Goal: Information Seeking & Learning: Learn about a topic

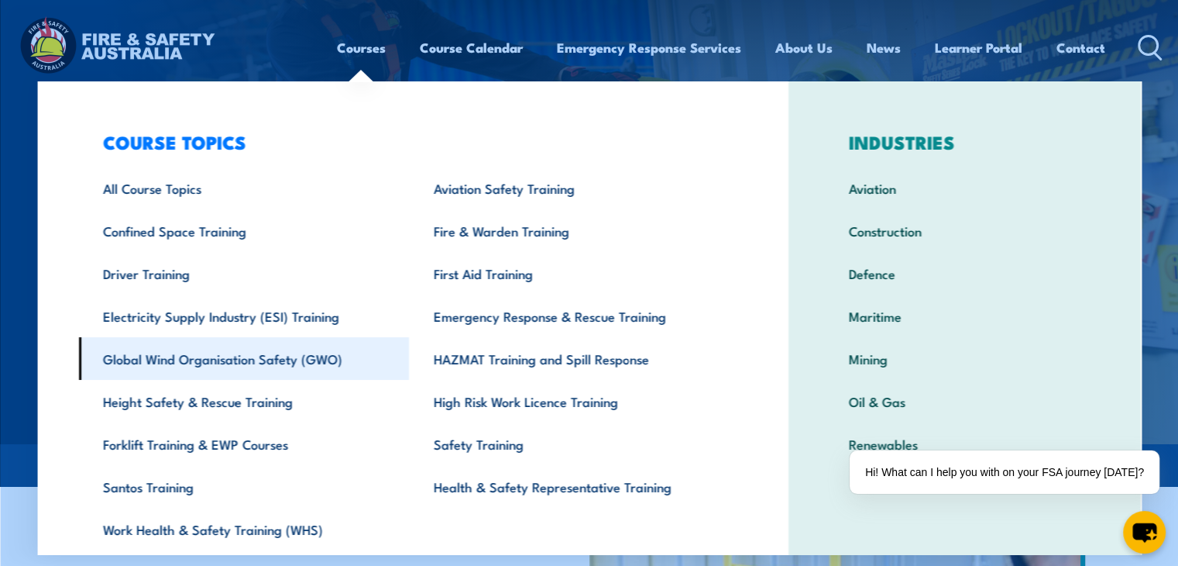
scroll to position [54, 0]
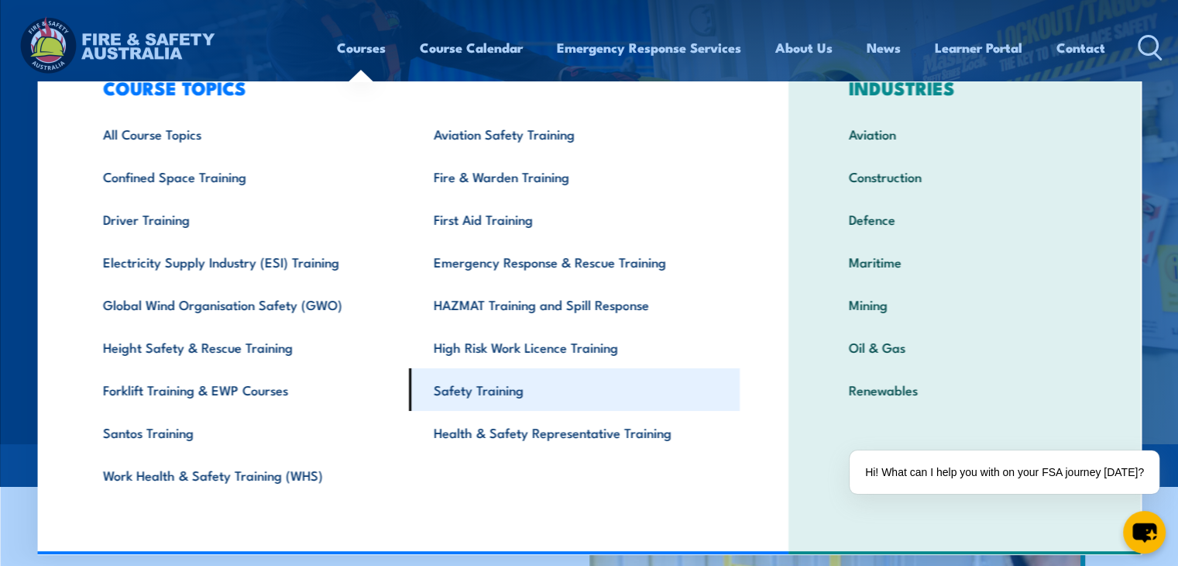
click at [444, 390] on link "Safety Training" at bounding box center [574, 389] width 331 height 43
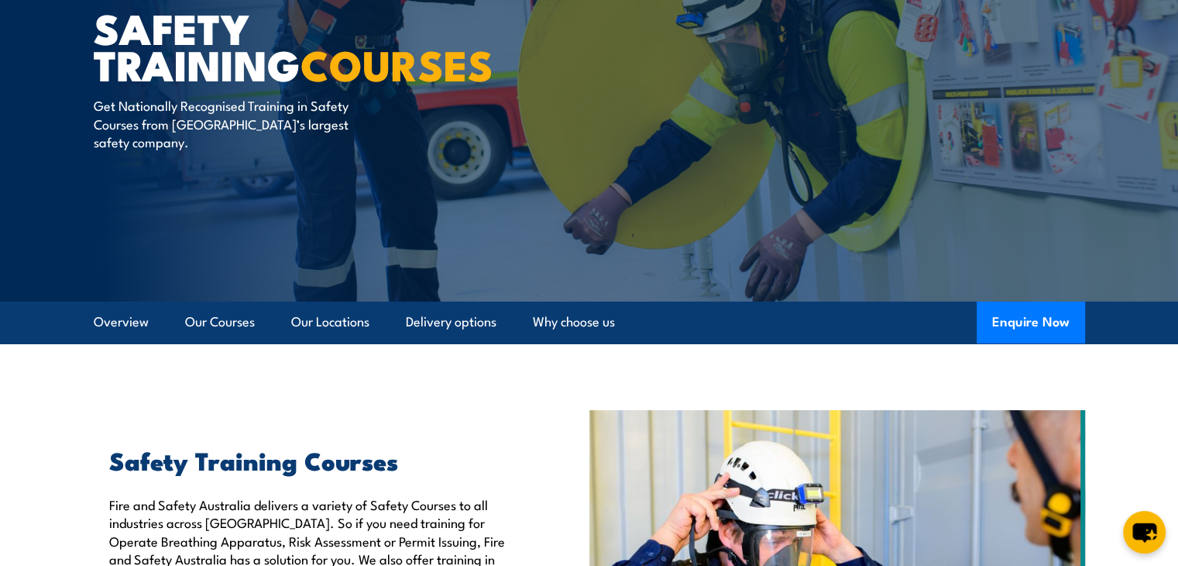
scroll to position [310, 0]
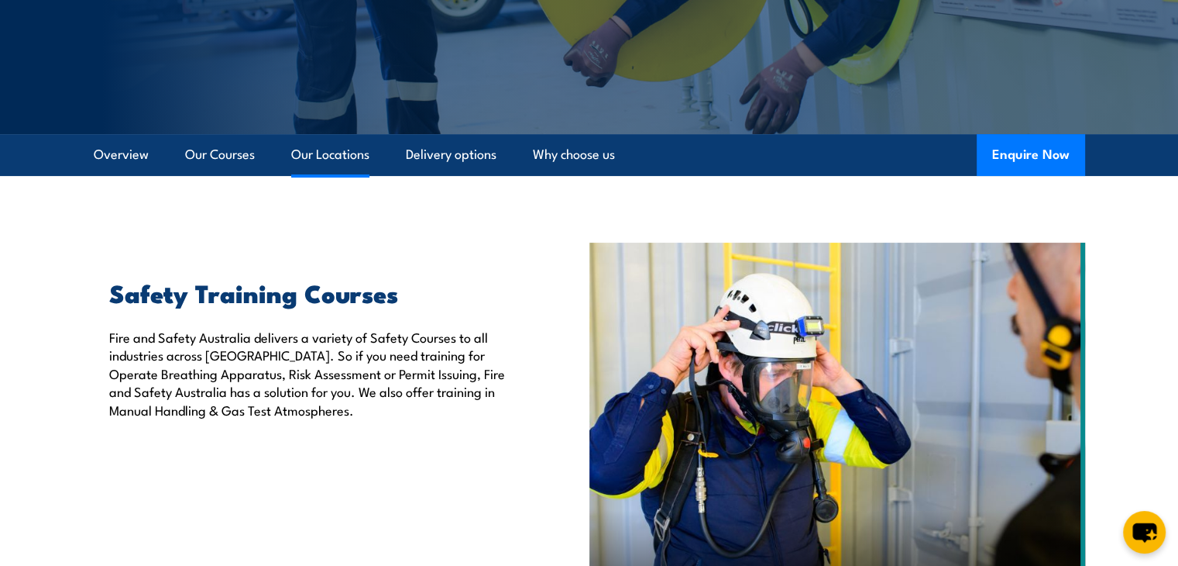
click at [340, 153] on link "Our Locations" at bounding box center [330, 154] width 78 height 41
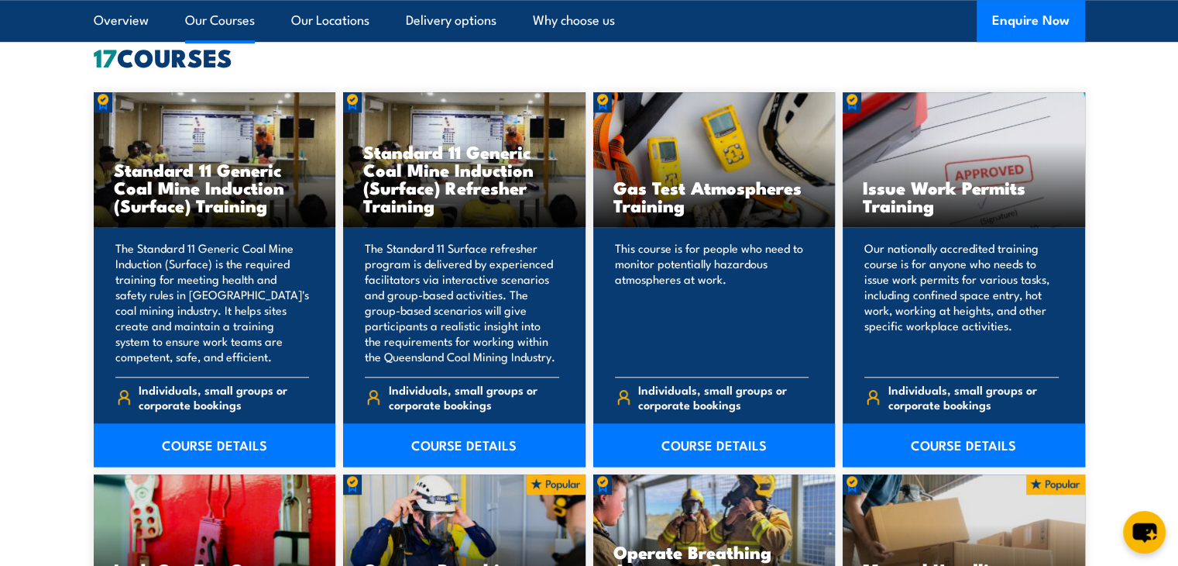
scroll to position [1224, 0]
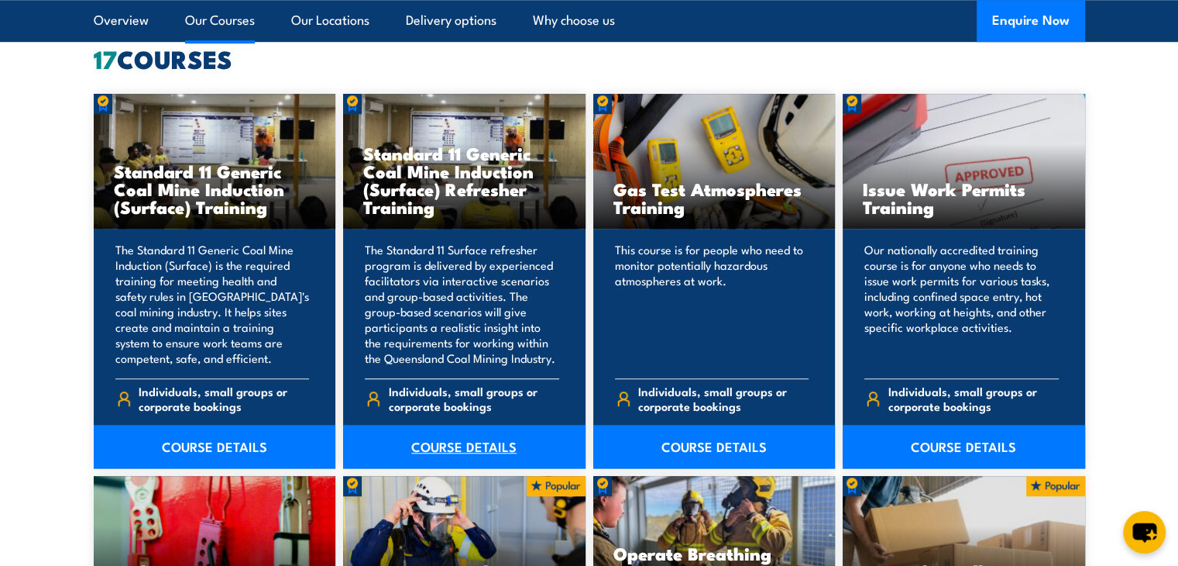
click at [459, 444] on link "COURSE DETAILS" at bounding box center [464, 446] width 242 height 43
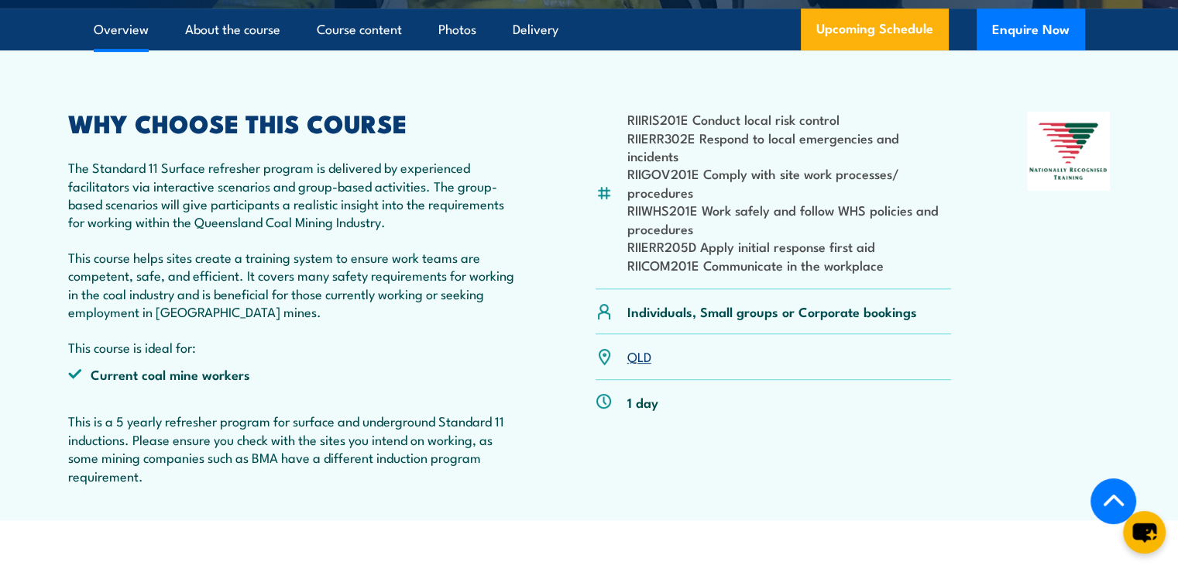
scroll to position [155, 0]
